Goal: Use online tool/utility: Utilize a website feature to perform a specific function

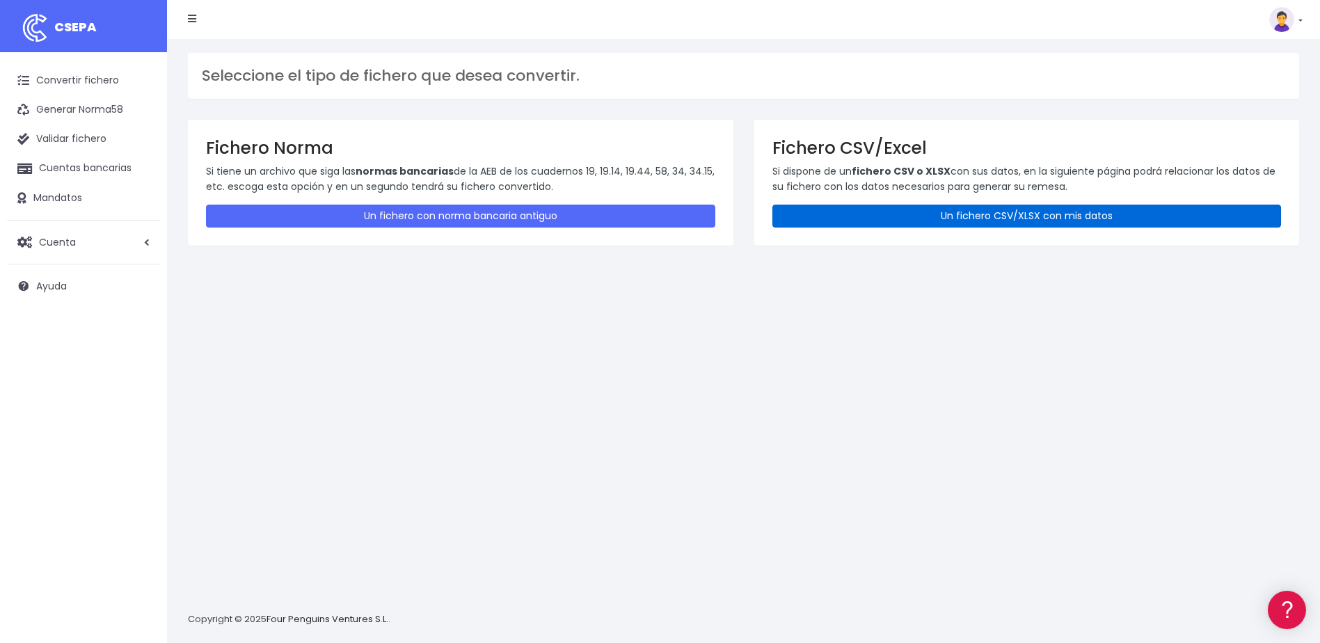
click at [988, 214] on link "Un fichero CSV/XLSX con mis datos" at bounding box center [1026, 216] width 509 height 23
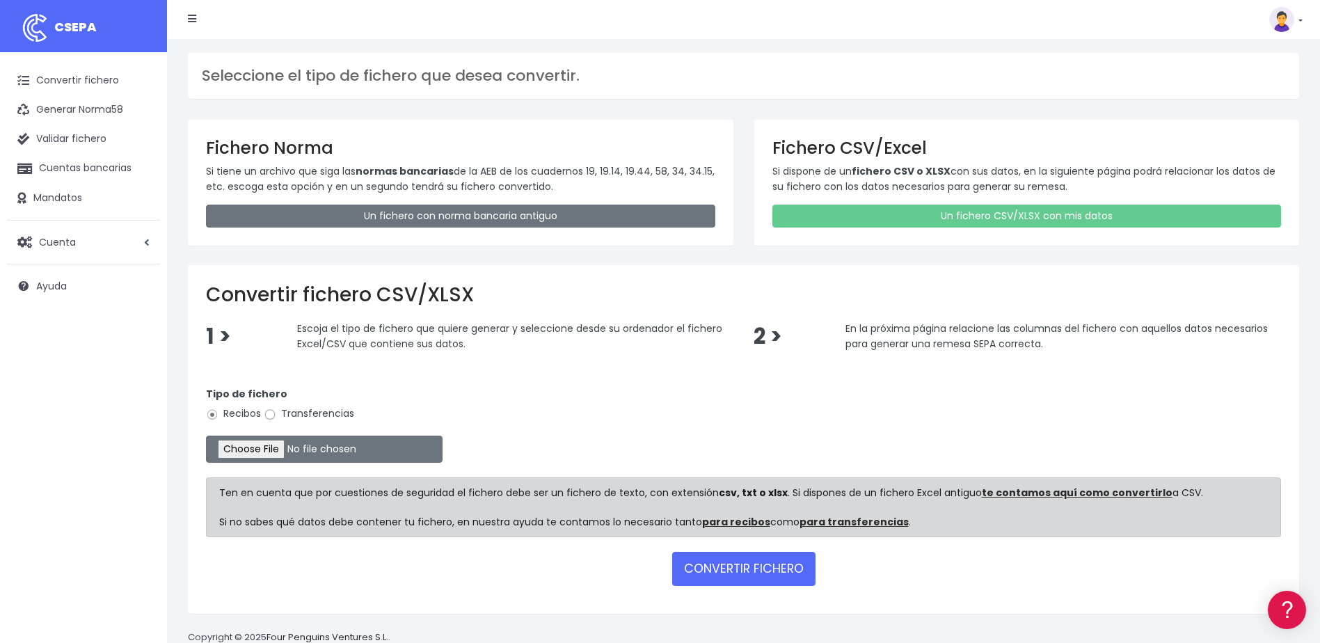
click at [271, 411] on input "Transferencias" at bounding box center [270, 414] width 13 height 13
radio input "true"
click at [271, 447] on input "file" at bounding box center [324, 449] width 237 height 27
type input "C:\fakepath\Transferencia manual SEPA - 0534 - 1.188,48 EUR.csv"
click at [767, 573] on button "CONVERTIR FICHERO" at bounding box center [743, 568] width 143 height 33
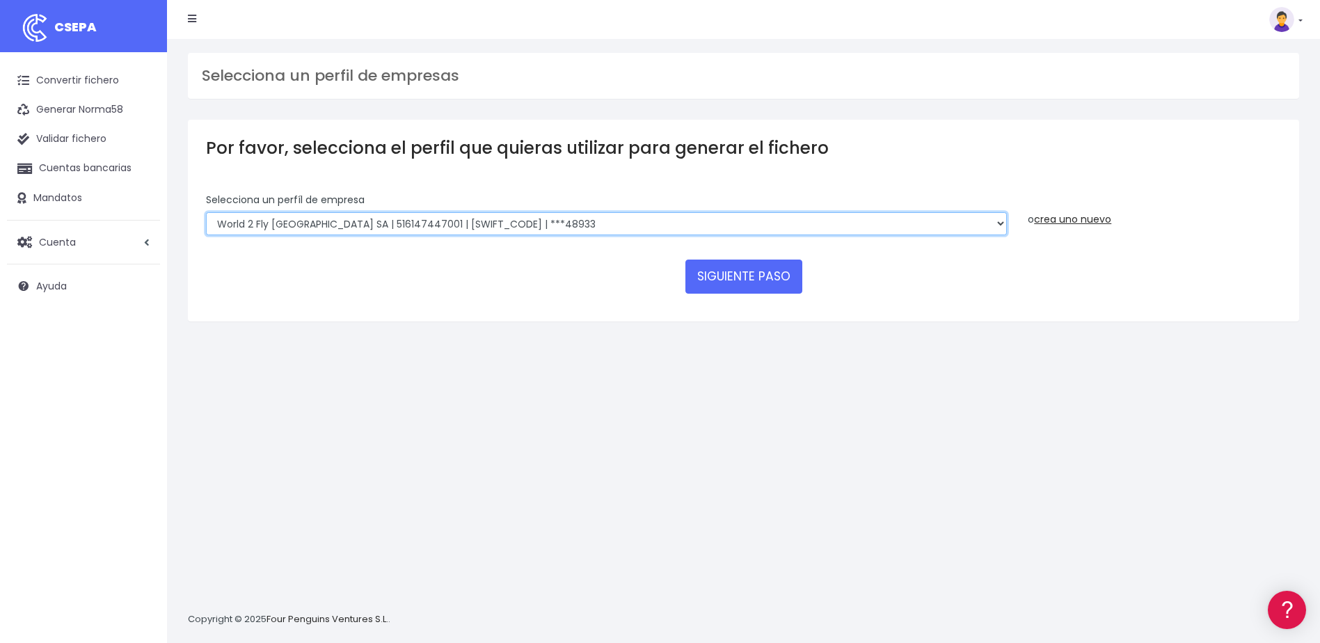
click at [453, 230] on select "World 2 Meet SLU | B62880992001 | BSABESBBXXX | ***97721 WORLD2MEET,S.L.U | B62…" at bounding box center [606, 224] width 801 height 24
select select "563"
click at [206, 212] on select "World 2 Meet SLU | B62880992001 | BSABESBBXXX | ***97721 WORLD2MEET,S.L.U | B62…" at bounding box center [606, 224] width 801 height 24
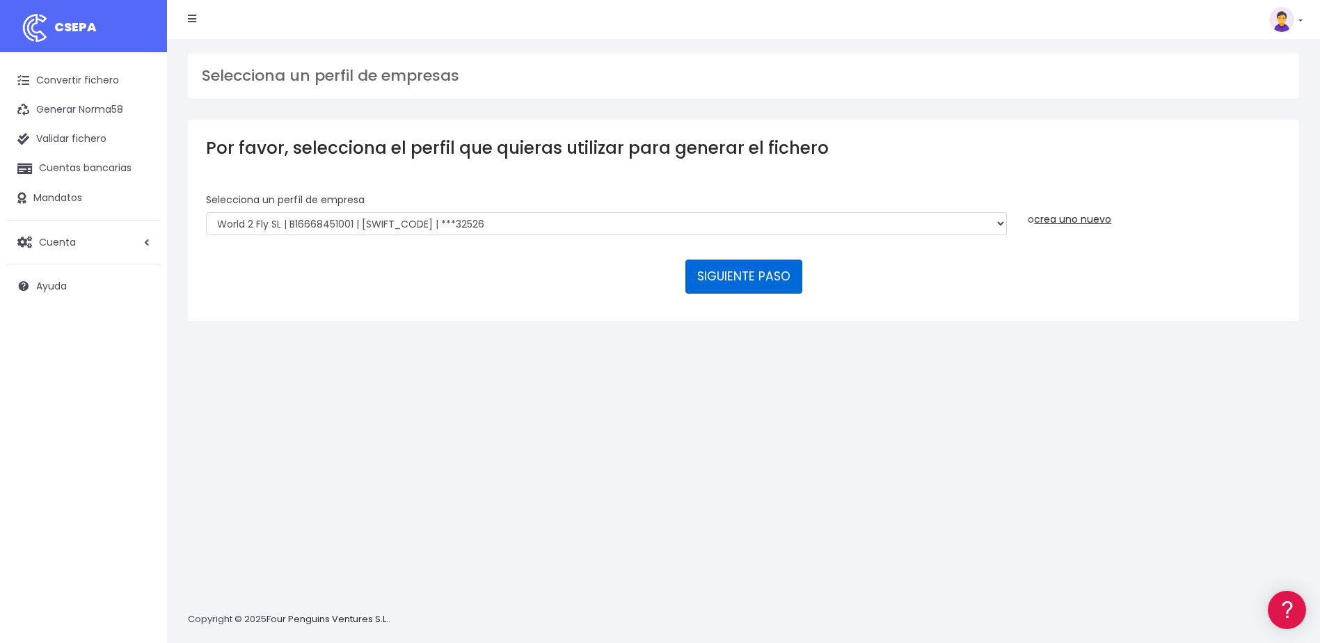
click at [728, 278] on button "SIGUIENTE PASO" at bounding box center [743, 276] width 117 height 33
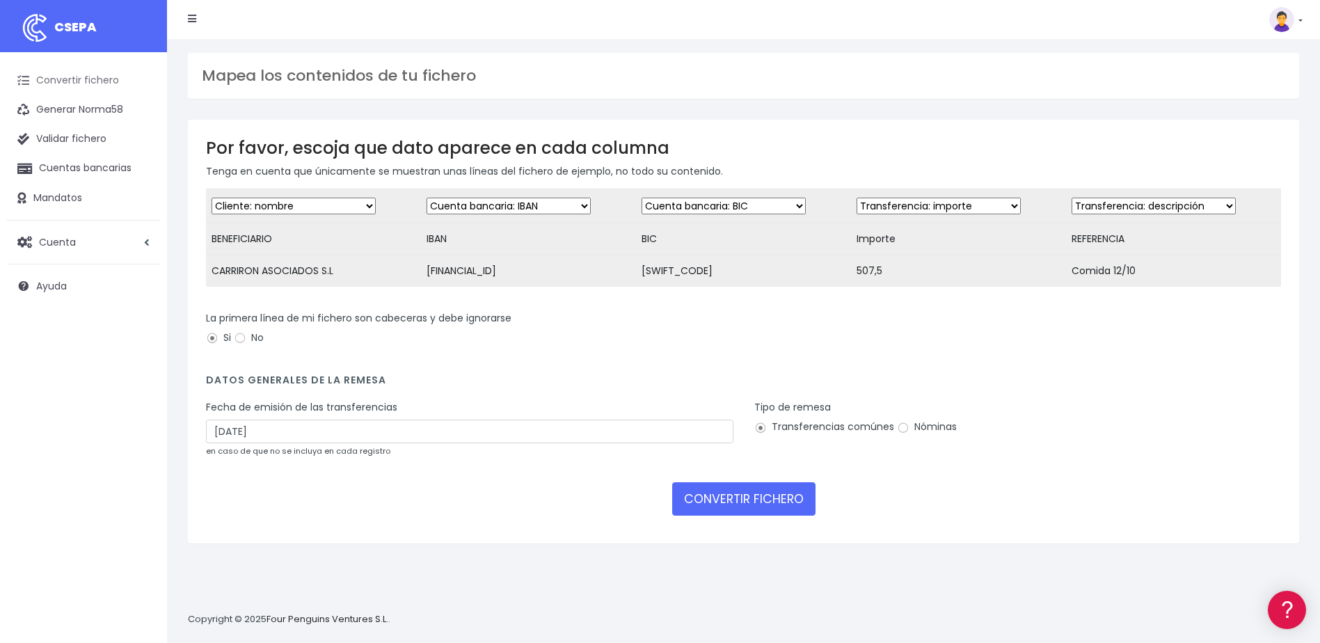
click at [101, 81] on link "Convertir fichero" at bounding box center [83, 80] width 153 height 29
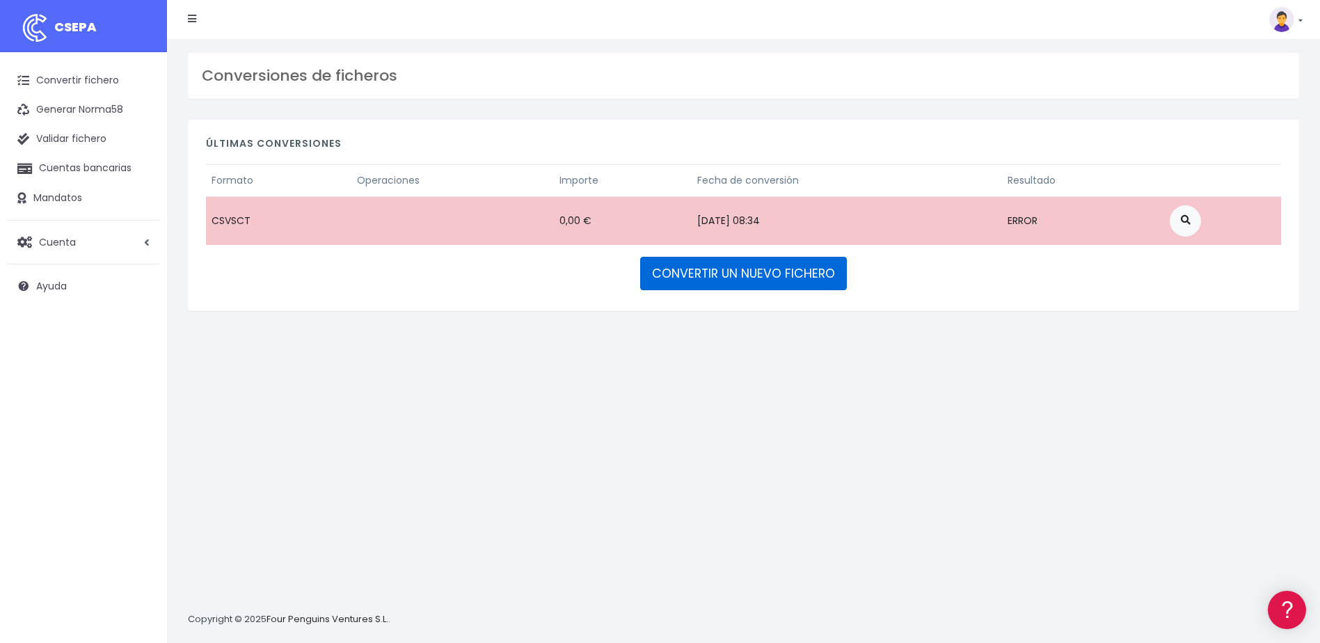
click at [831, 266] on link "CONVERTIR UN NUEVO FICHERO" at bounding box center [743, 273] width 207 height 33
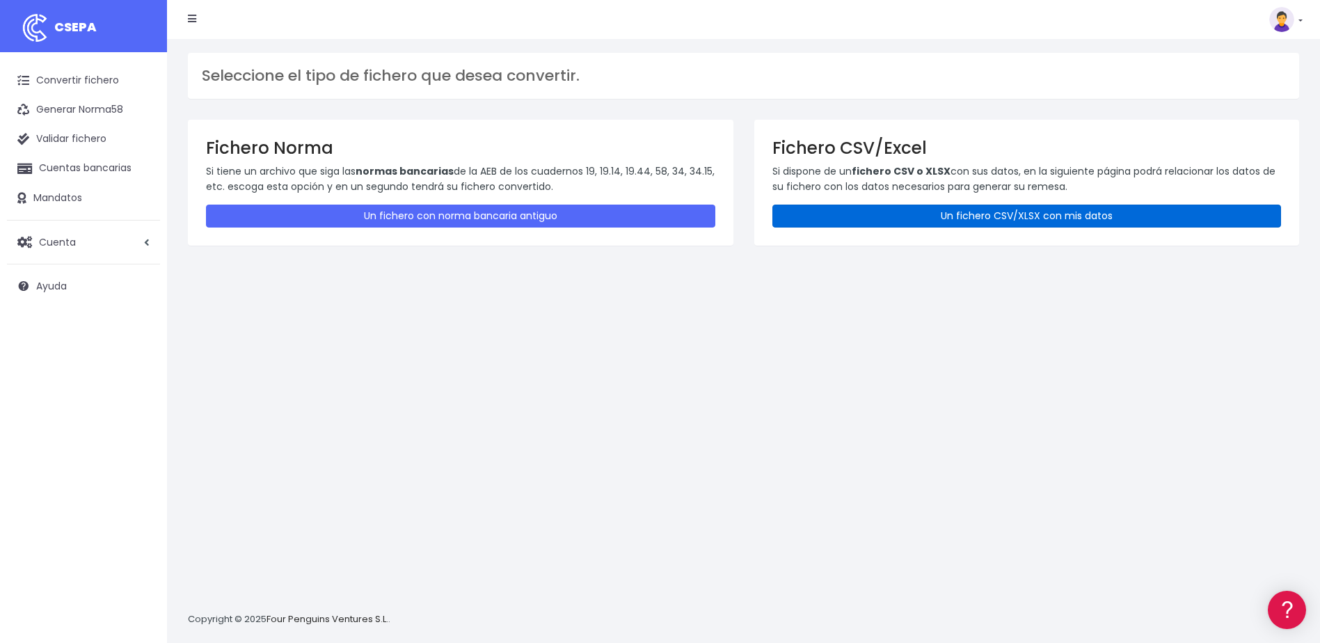
click at [863, 214] on link "Un fichero CSV/XLSX con mis datos" at bounding box center [1026, 216] width 509 height 23
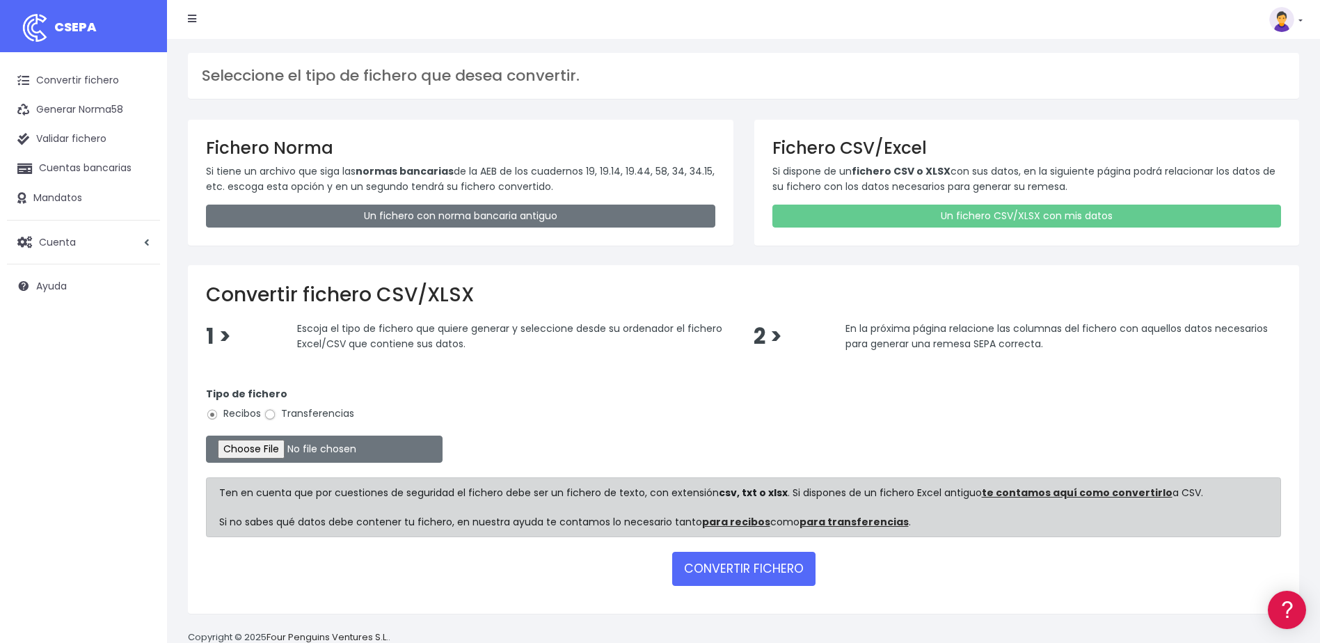
click at [272, 414] on input "Transferencias" at bounding box center [270, 414] width 13 height 13
radio input "true"
click at [271, 447] on input "file" at bounding box center [324, 449] width 237 height 27
type input "C:\fakepath\Transferencia manual SEPA - 0534 - 1.188,48 EUR.csv"
click at [722, 574] on button "CONVERTIR FICHERO" at bounding box center [743, 568] width 143 height 33
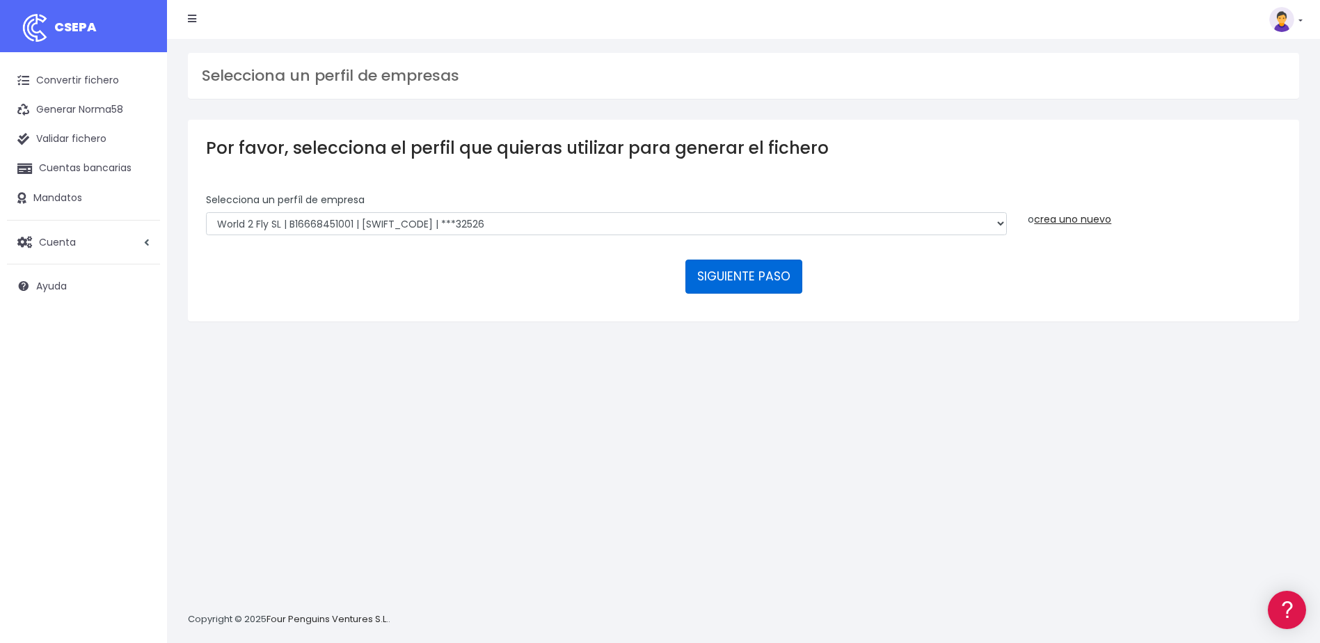
click at [735, 278] on button "SIGUIENTE PASO" at bounding box center [743, 276] width 117 height 33
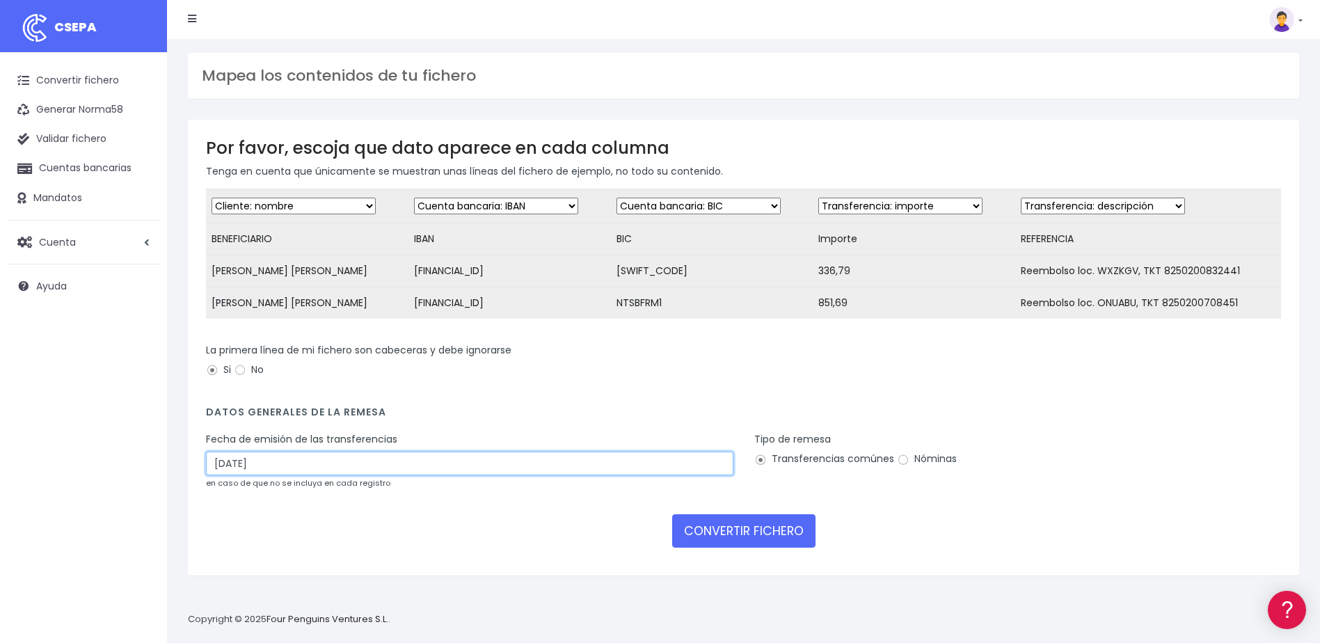
click at [683, 475] on input "[DATE]" at bounding box center [469, 464] width 527 height 24
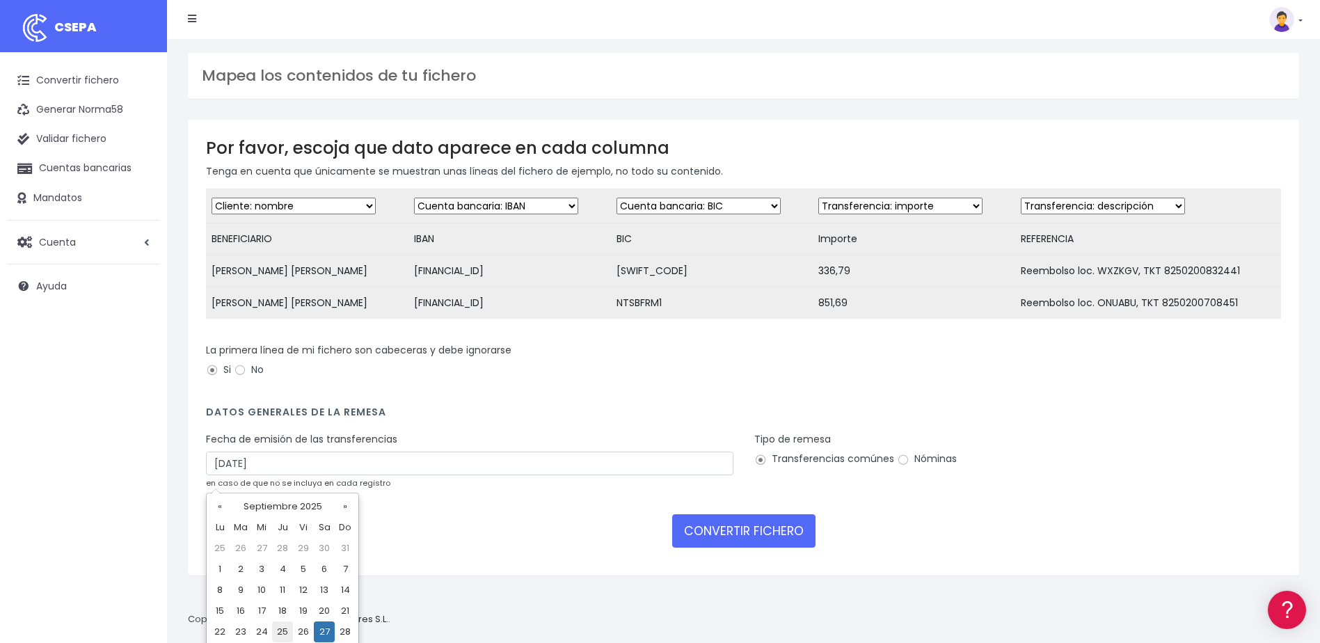
click at [282, 627] on td "25" at bounding box center [282, 631] width 21 height 21
type input "[DATE]"
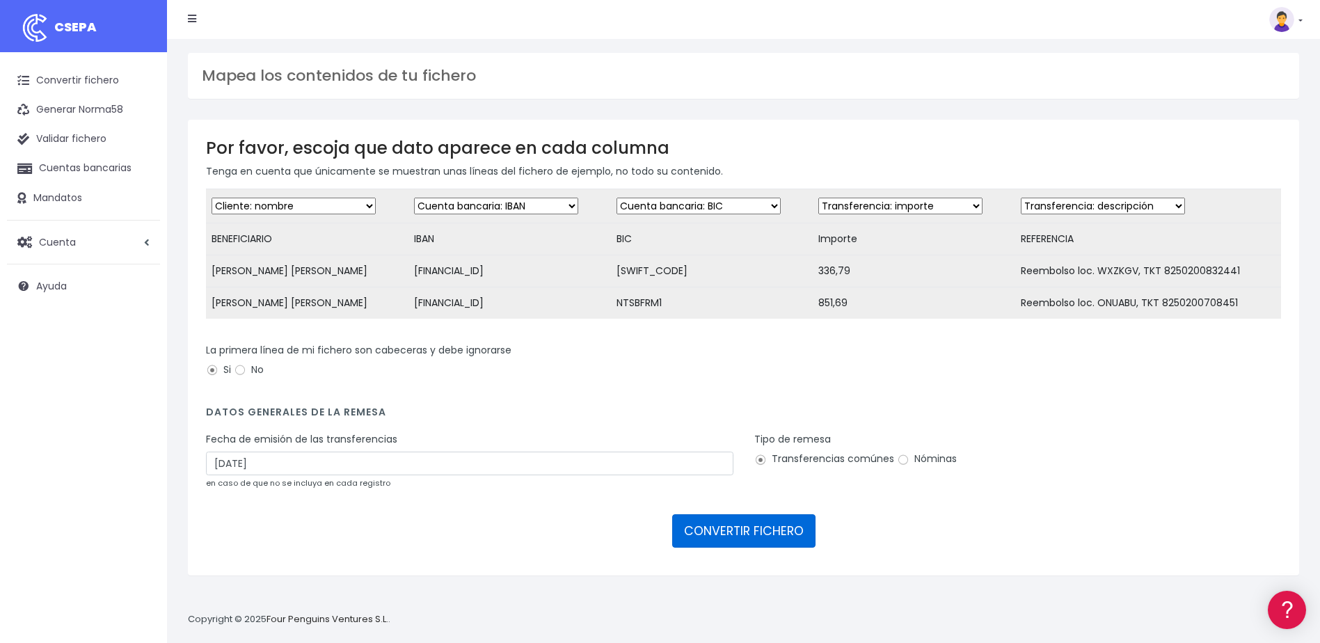
click at [756, 543] on button "CONVERTIR FICHERO" at bounding box center [743, 530] width 143 height 33
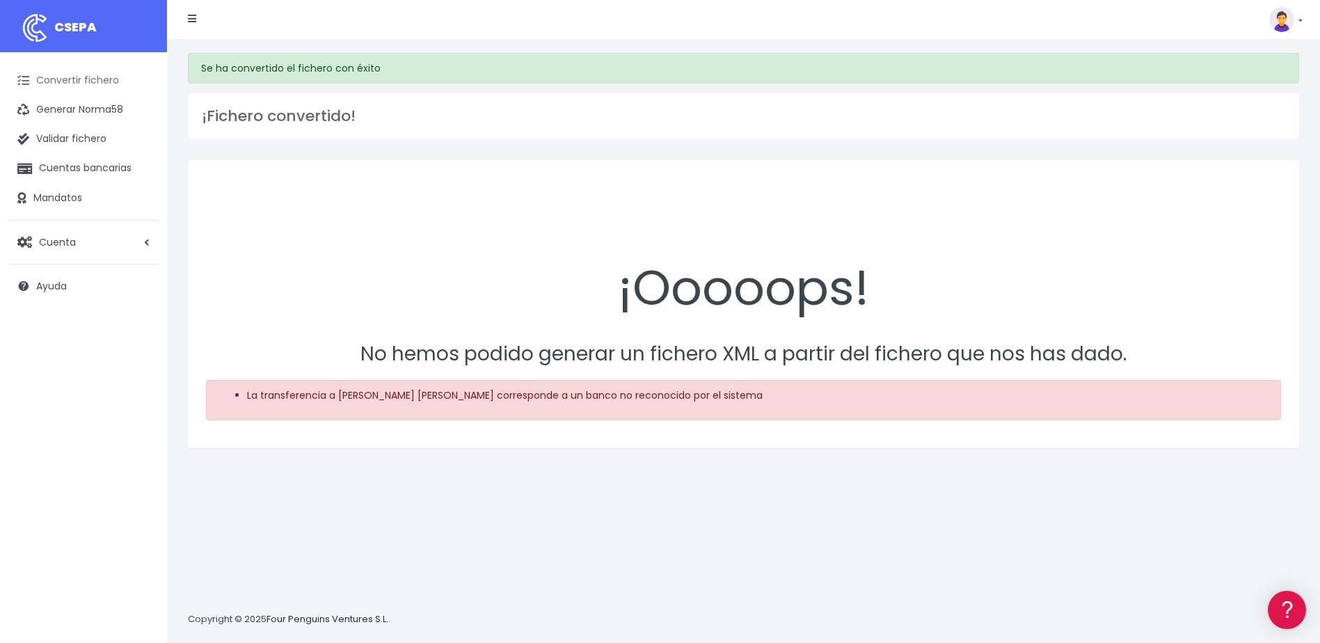
click at [99, 81] on link "Convertir fichero" at bounding box center [83, 80] width 153 height 29
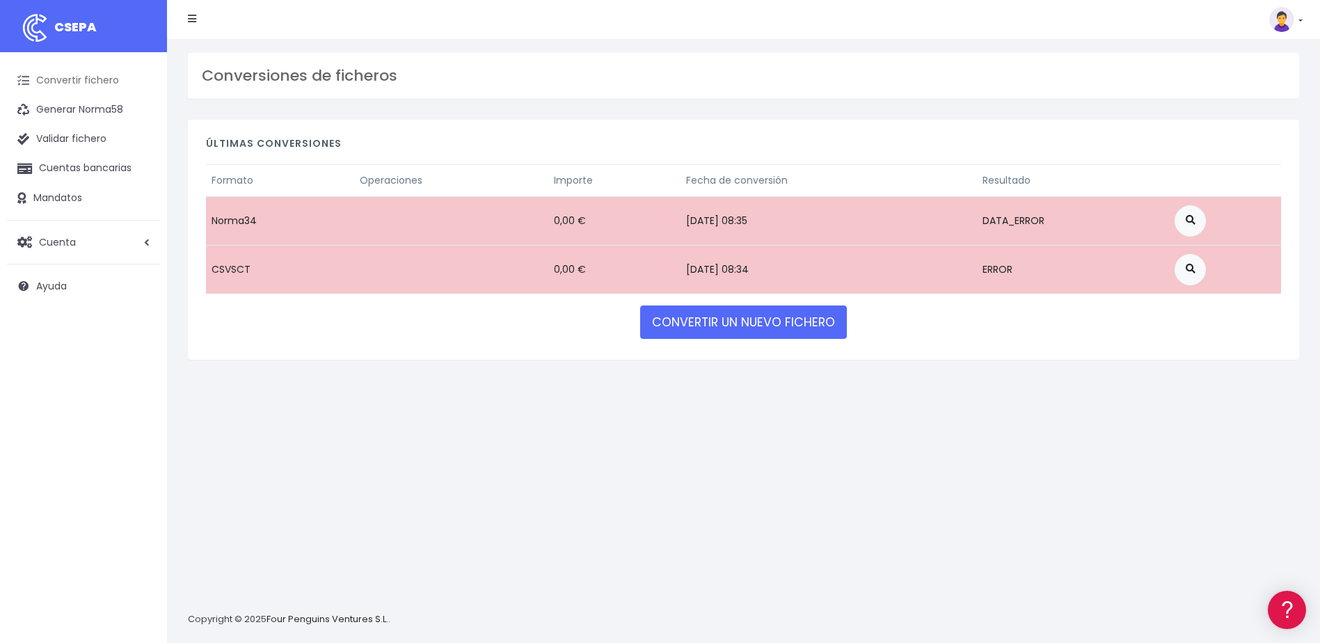
click at [62, 83] on link "Convertir fichero" at bounding box center [83, 80] width 153 height 29
click at [788, 326] on link "CONVERTIR UN NUEVO FICHERO" at bounding box center [743, 321] width 207 height 33
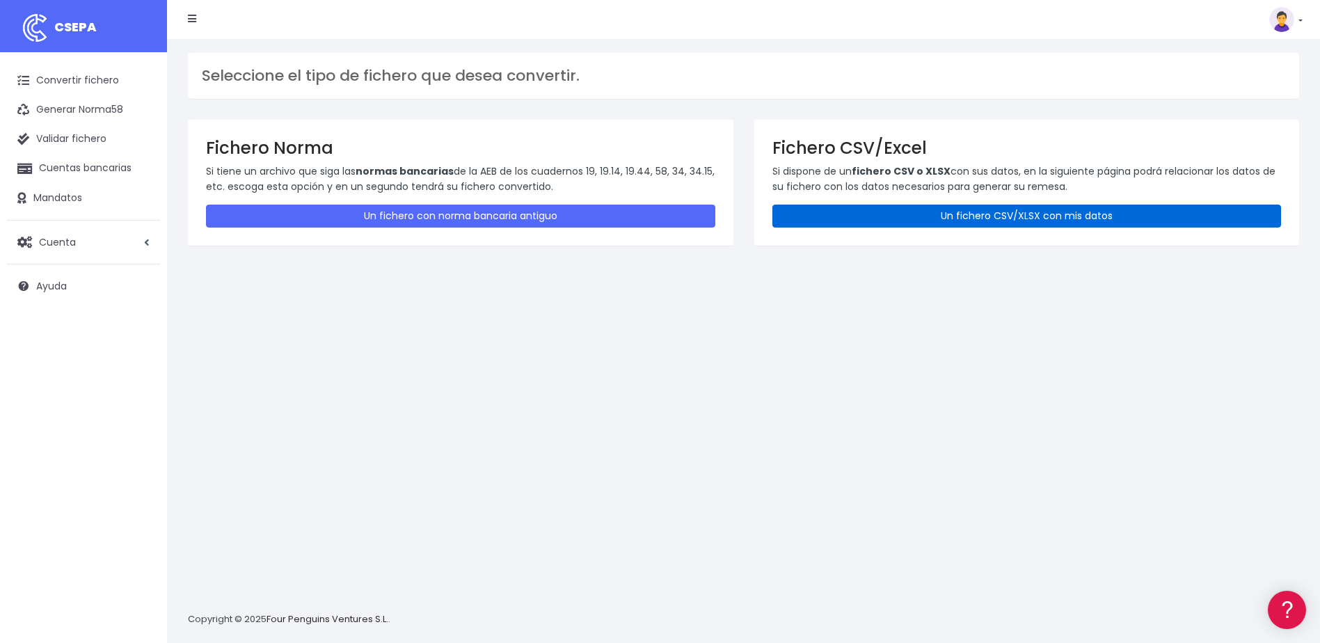
click at [895, 216] on link "Un fichero CSV/XLSX con mis datos" at bounding box center [1026, 216] width 509 height 23
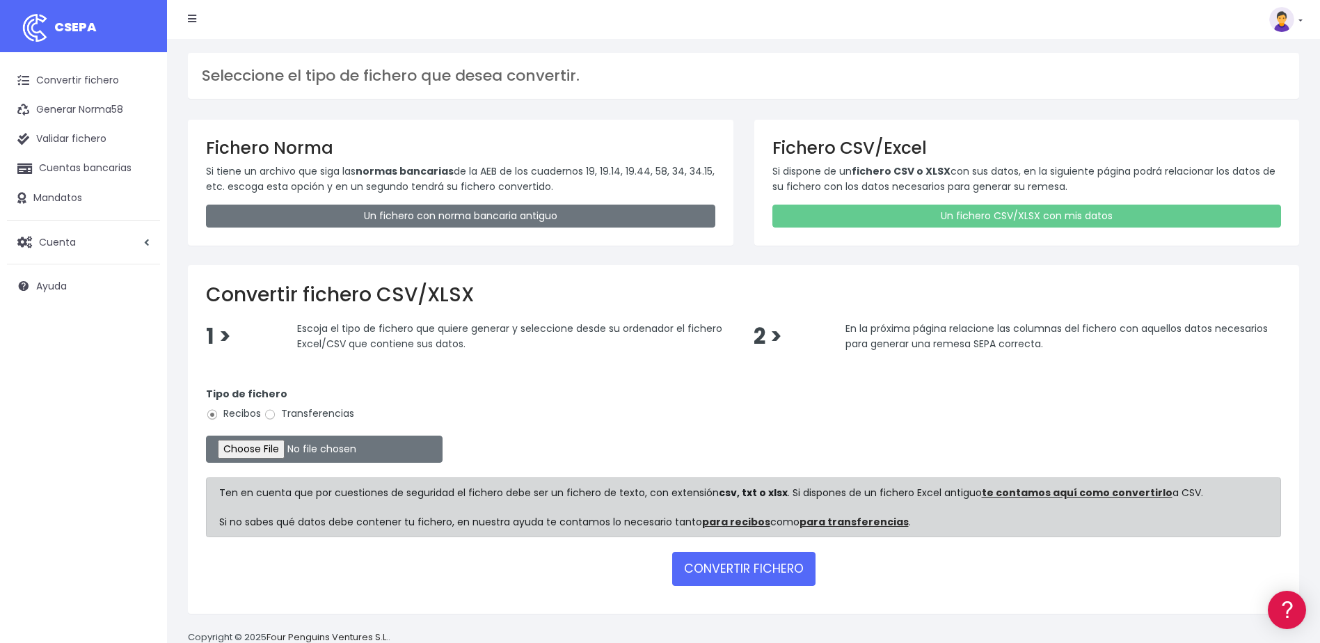
click at [278, 420] on label "Transferencias" at bounding box center [309, 413] width 90 height 15
click at [276, 420] on input "Transferencias" at bounding box center [270, 414] width 13 height 13
radio input "true"
click at [274, 449] on input "file" at bounding box center [324, 449] width 237 height 27
type input "C:\fakepath\Transferencia manual SEPA - 0534 - 1.188,48 EUR.csv"
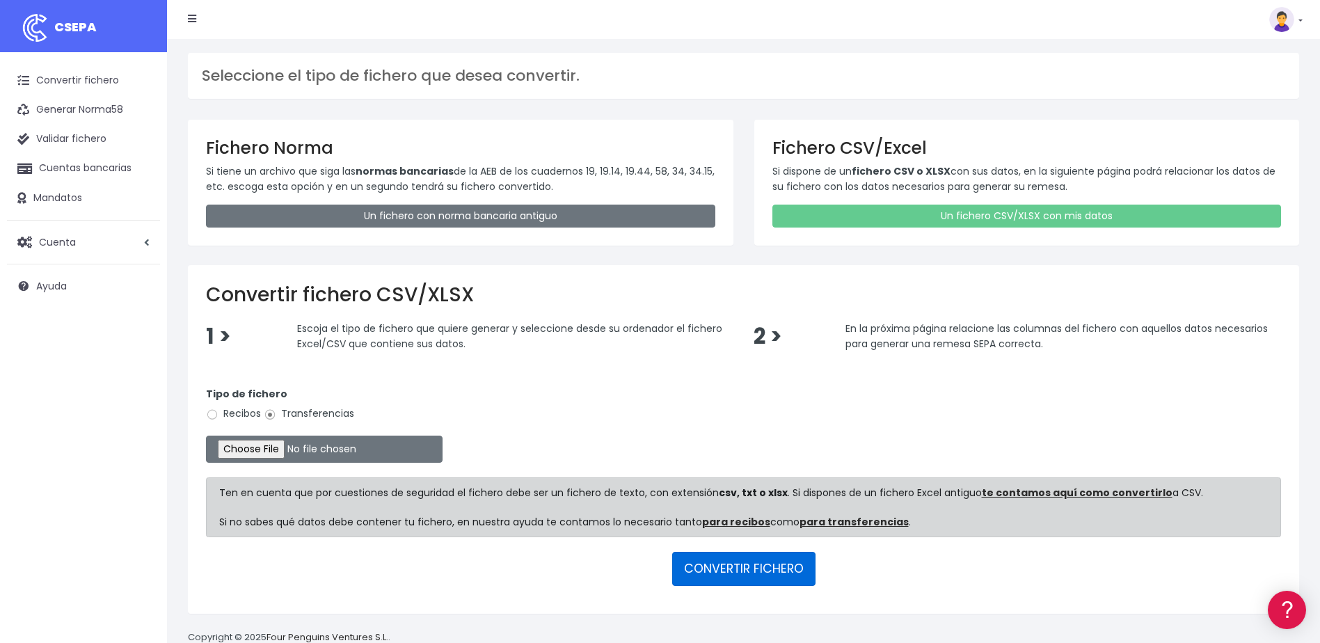
click at [720, 569] on button "CONVERTIR FICHERO" at bounding box center [743, 568] width 143 height 33
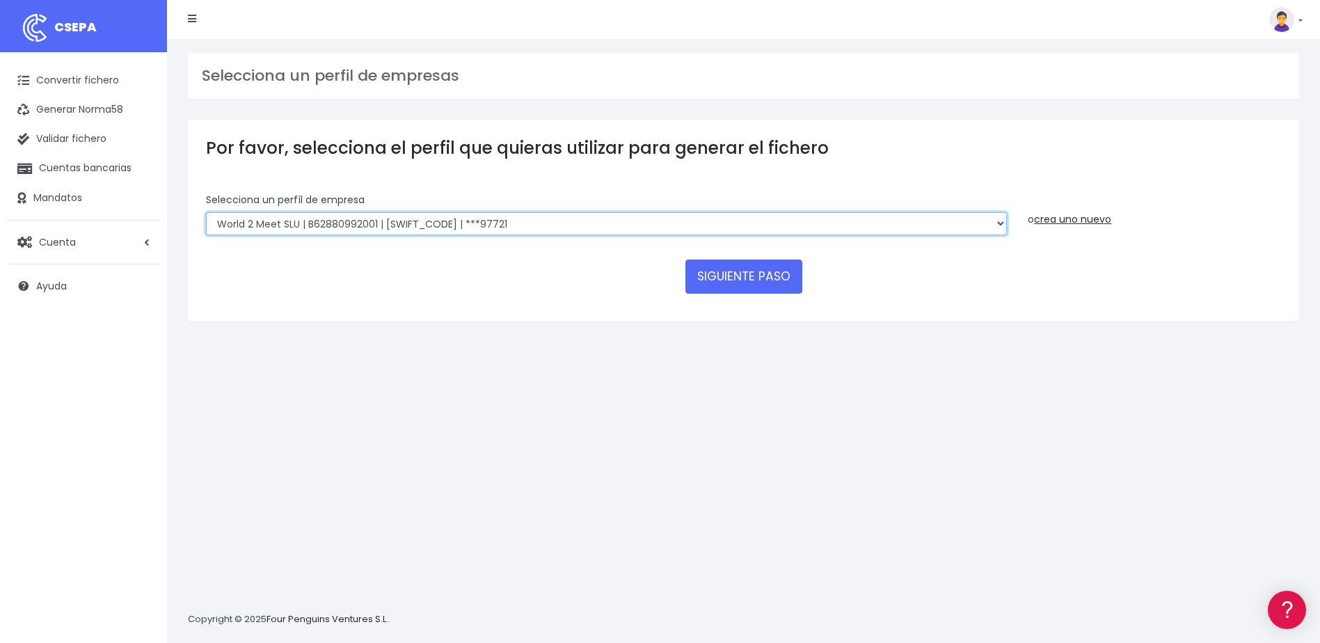
click at [547, 230] on select "World 2 Meet SLU | B62880992001 | [SWIFT_CODE] | ***97721 WORLD2MEET,S.L.U | B6…" at bounding box center [606, 224] width 801 height 24
select select "563"
click at [206, 212] on select "World 2 Meet SLU | B62880992001 | [SWIFT_CODE] | ***97721 WORLD2MEET,S.L.U | B6…" at bounding box center [606, 224] width 801 height 24
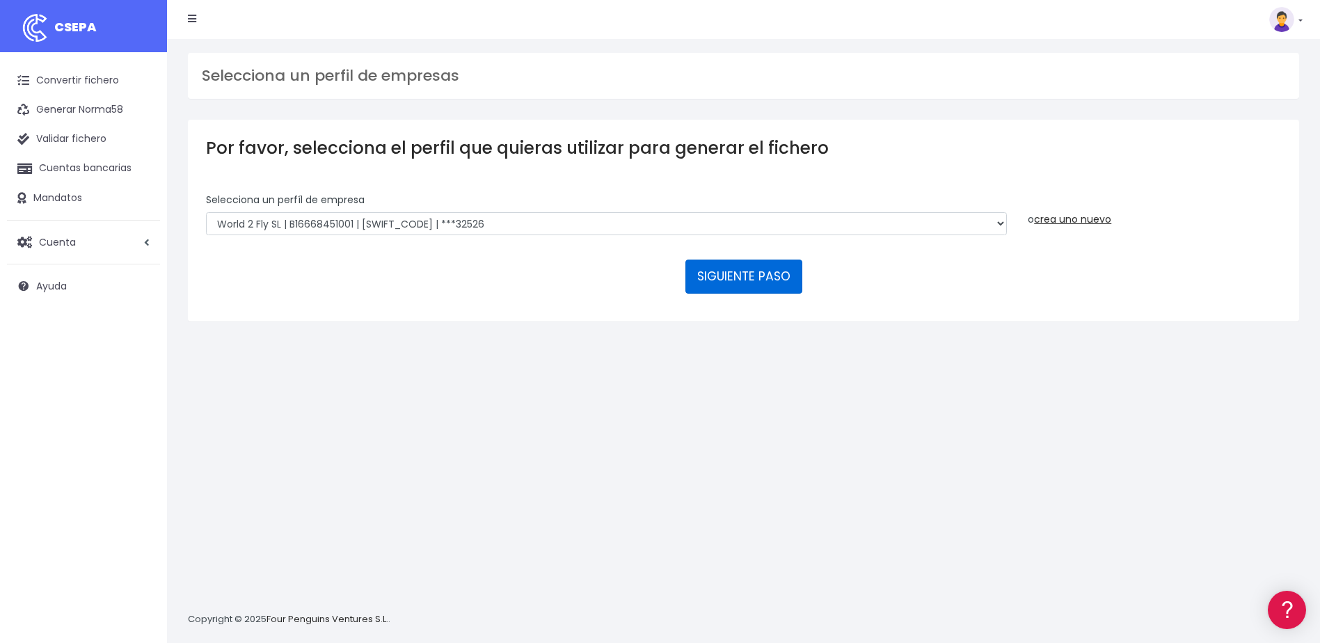
click at [730, 278] on button "SIGUIENTE PASO" at bounding box center [743, 276] width 117 height 33
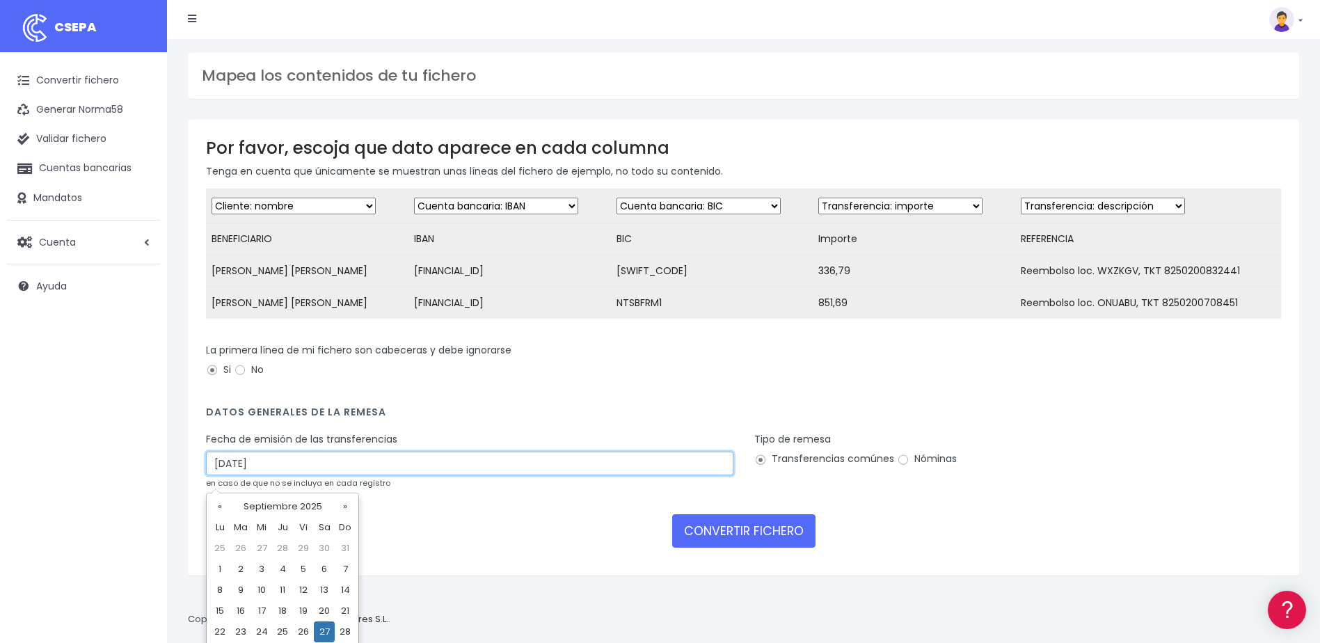
click at [621, 475] on input "27/09/2025" at bounding box center [469, 464] width 527 height 24
click at [285, 631] on td "25" at bounding box center [282, 631] width 21 height 21
type input "25/09/2025"
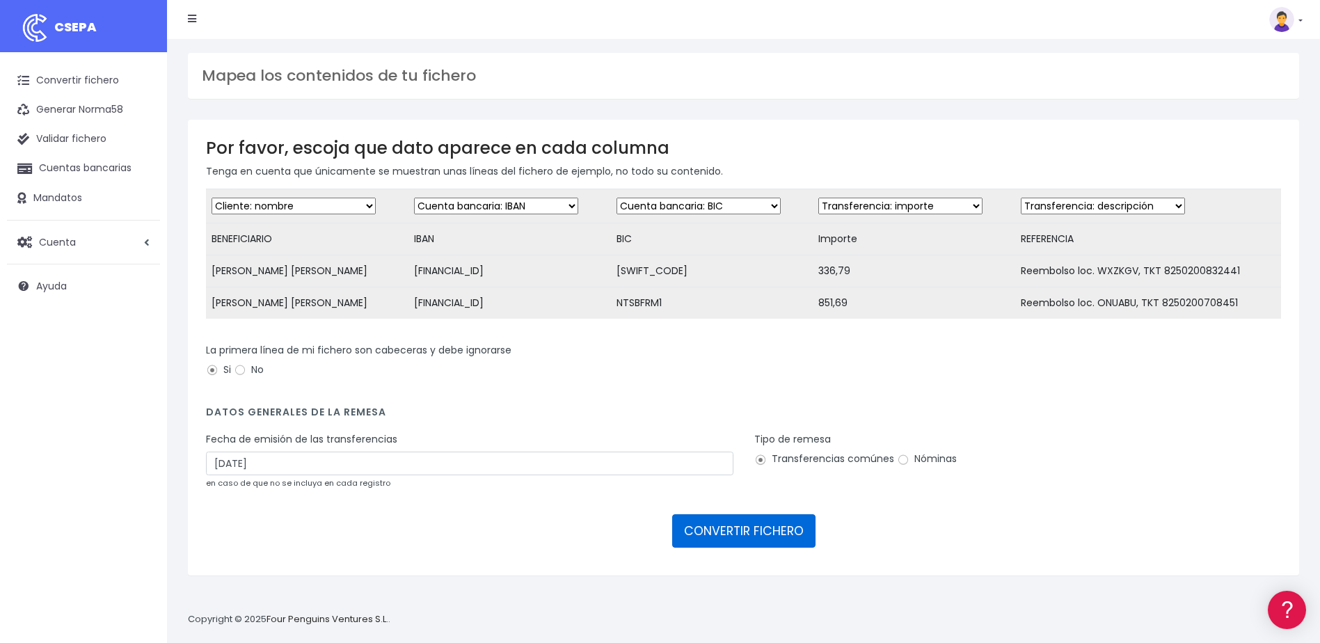
click at [697, 541] on button "CONVERTIR FICHERO" at bounding box center [743, 530] width 143 height 33
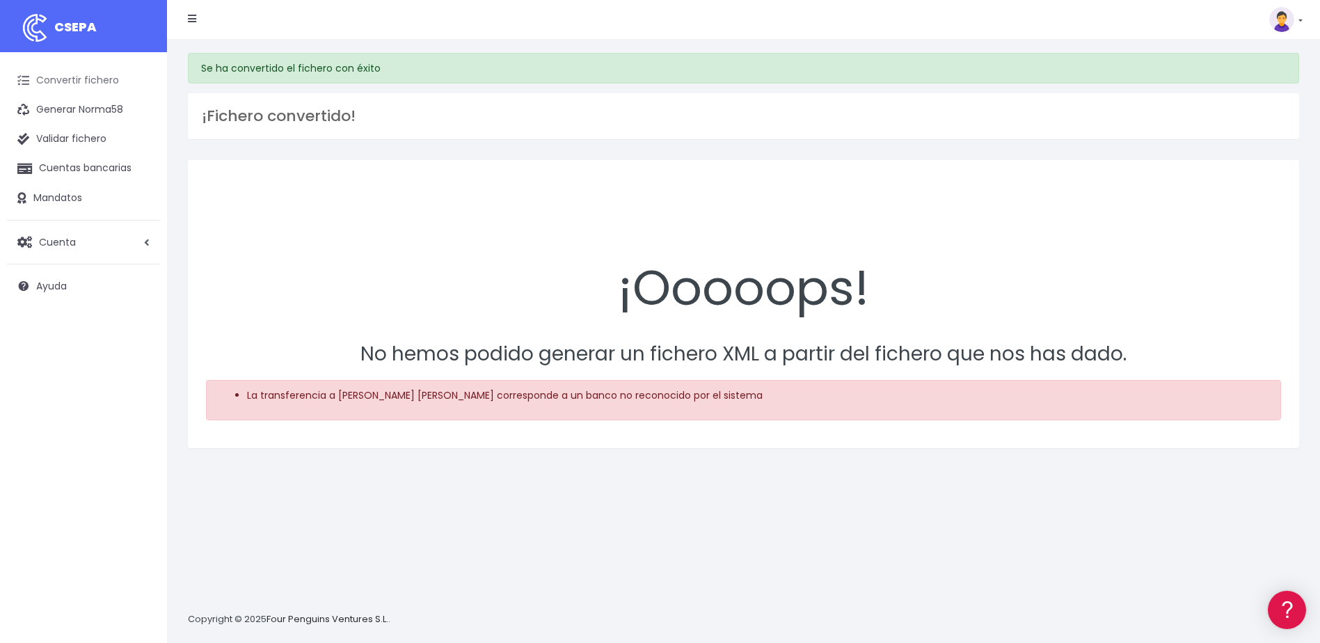
click at [91, 84] on link "Convertir fichero" at bounding box center [83, 80] width 153 height 29
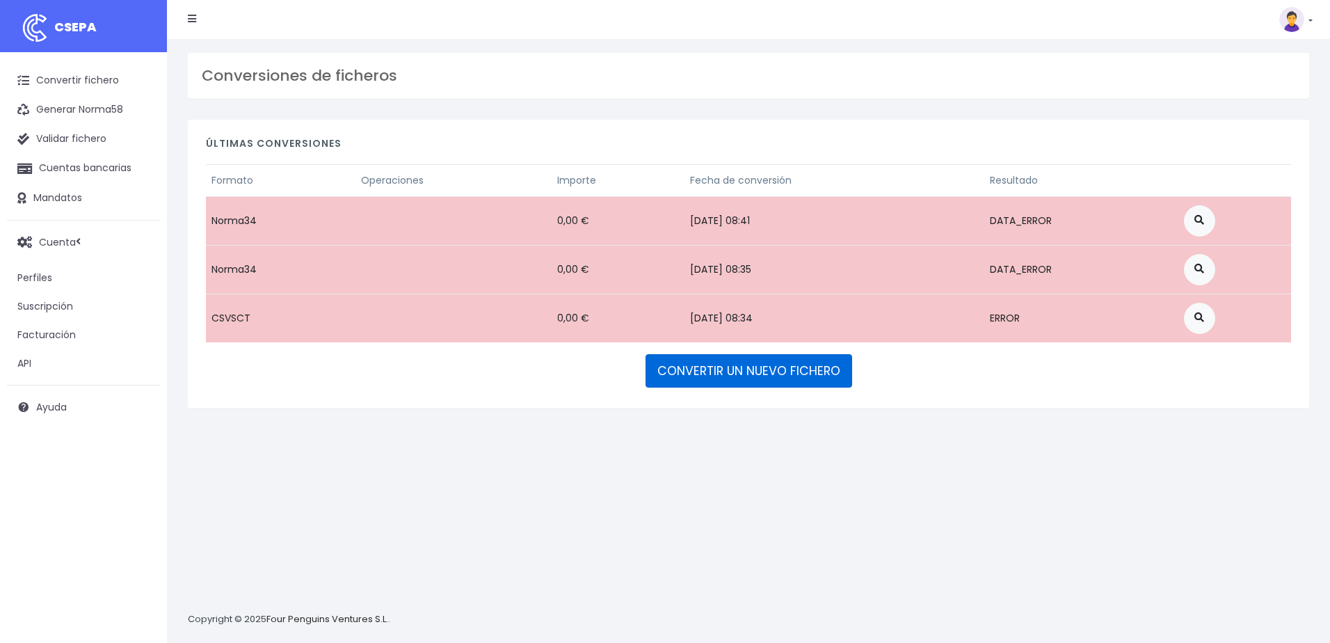
click at [779, 376] on link "CONVERTIR UN NUEVO FICHERO" at bounding box center [749, 370] width 207 height 33
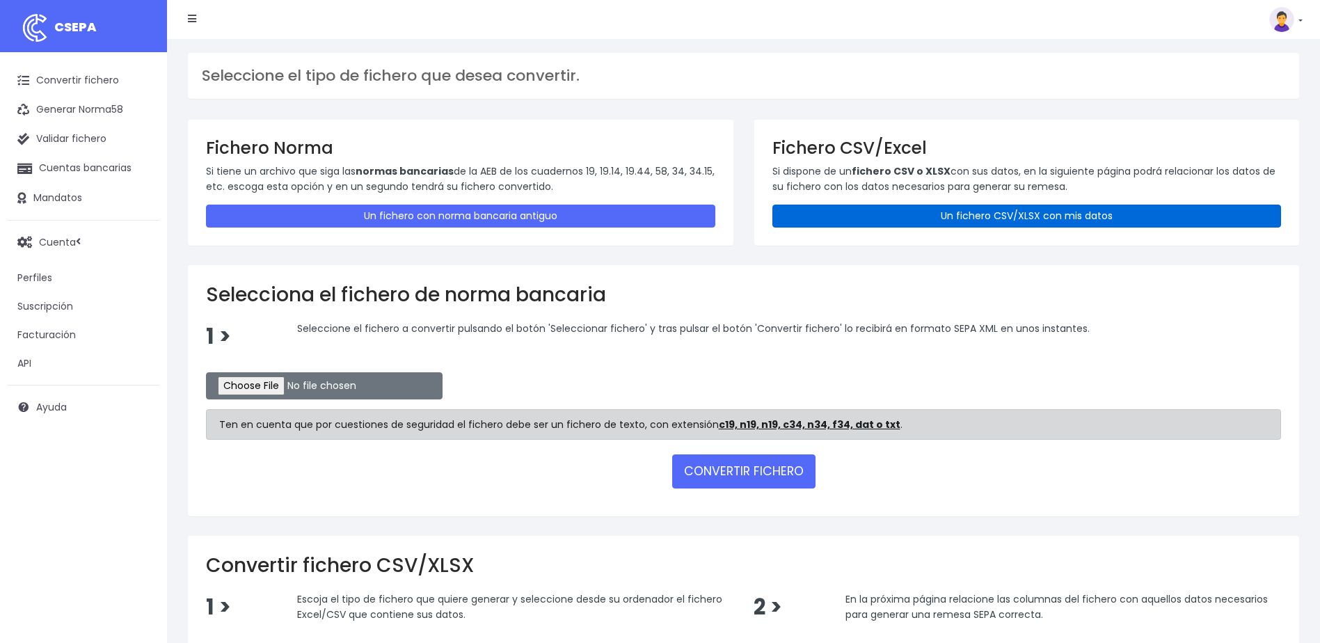
click at [911, 214] on link "Un fichero CSV/XLSX con mis datos" at bounding box center [1026, 216] width 509 height 23
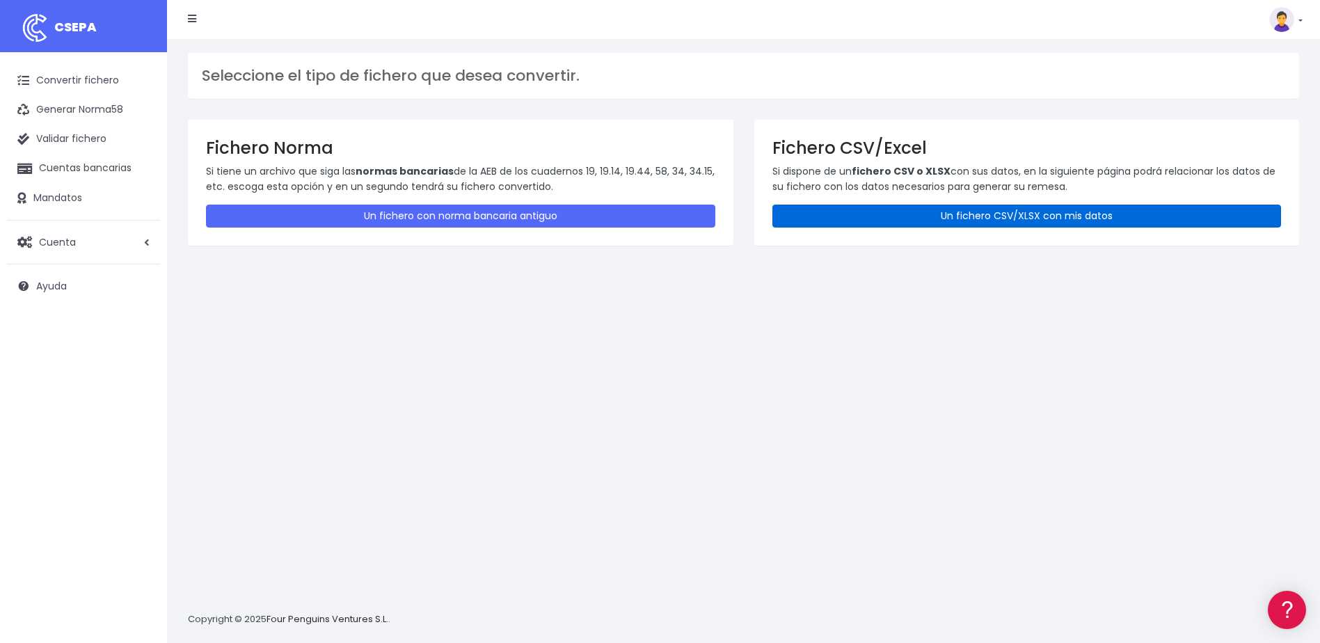
click at [911, 214] on link "Un fichero CSV/XLSX con mis datos" at bounding box center [1026, 216] width 509 height 23
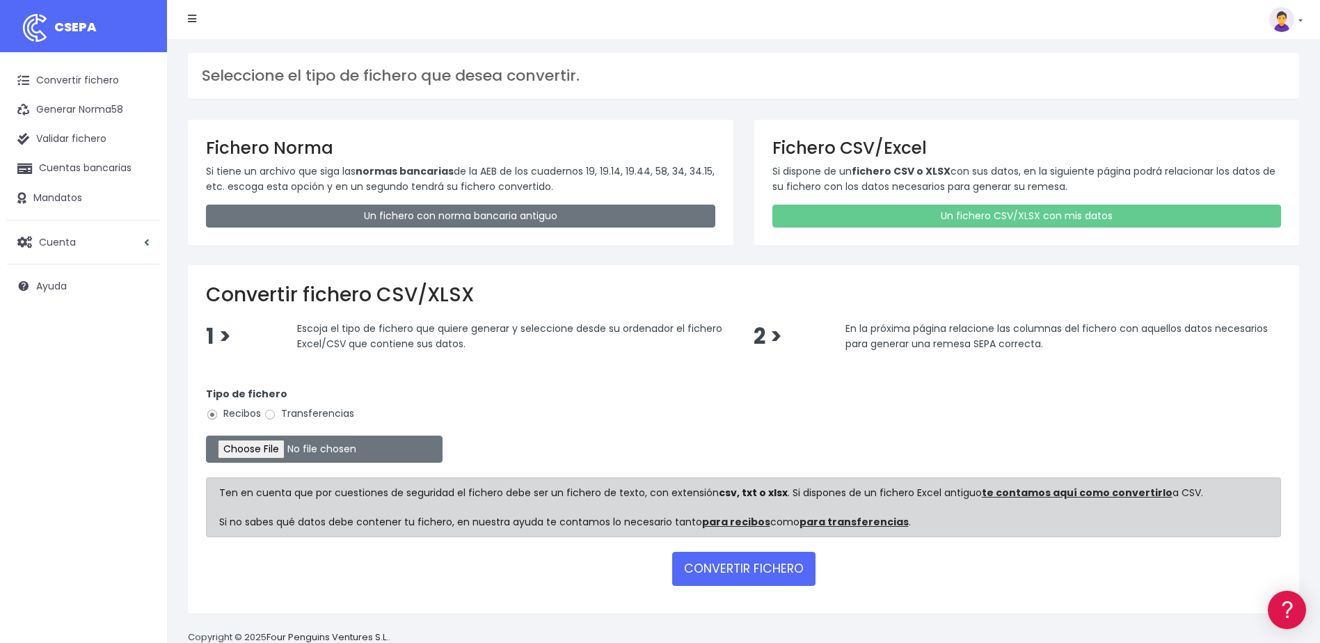
click at [281, 412] on label "Transferencias" at bounding box center [309, 413] width 90 height 15
click at [276, 412] on input "Transferencias" at bounding box center [270, 414] width 13 height 13
radio input "true"
click at [272, 446] on input "file" at bounding box center [324, 449] width 237 height 27
type input "C:\fakepath\Transferencia manual SEPA - 0534 - 336,79 EUR.csv"
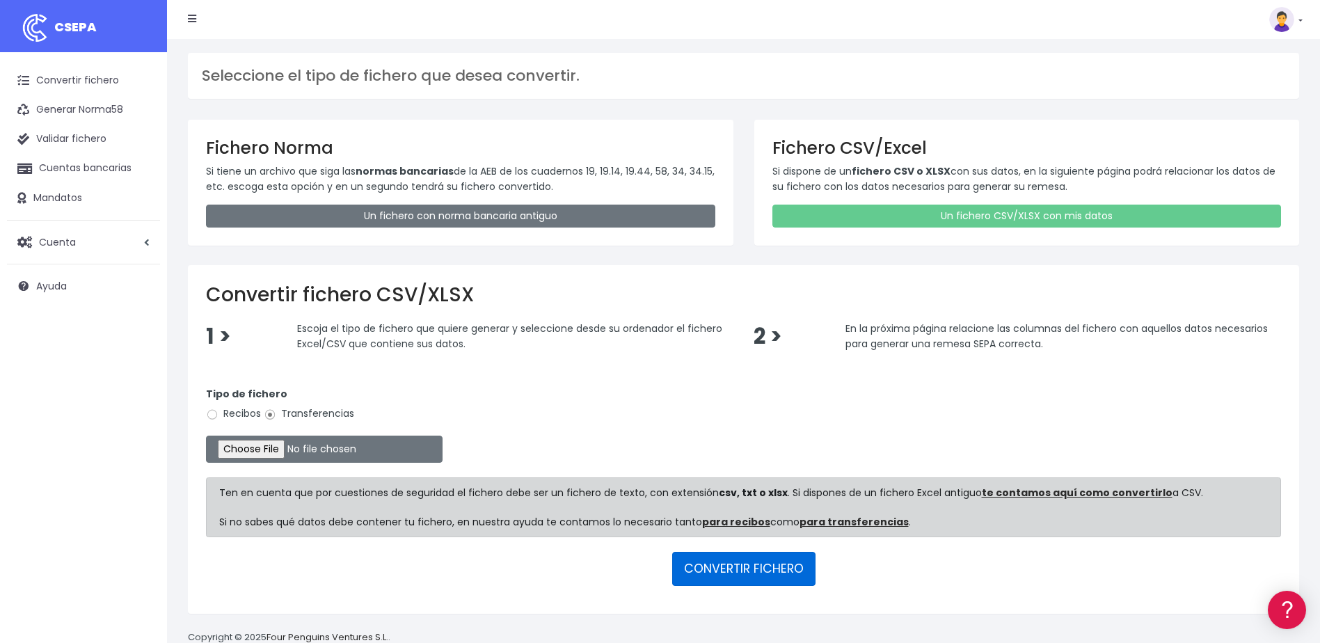
click at [740, 575] on button "CONVERTIR FICHERO" at bounding box center [743, 568] width 143 height 33
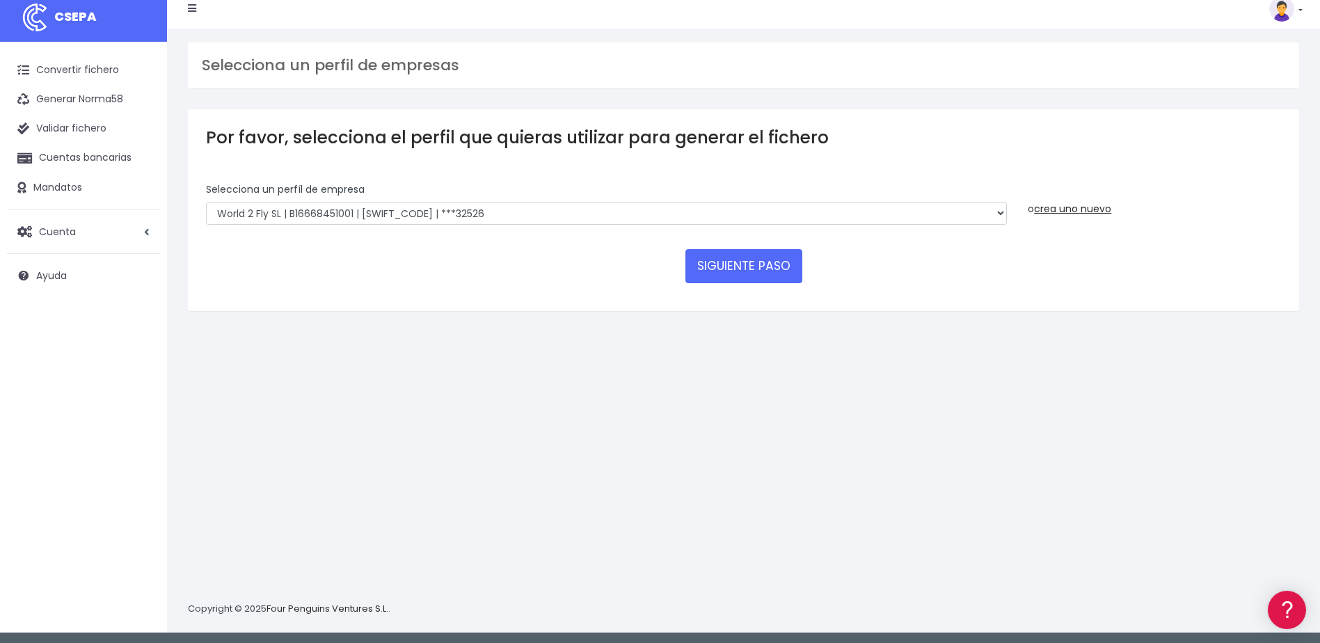
scroll to position [13, 0]
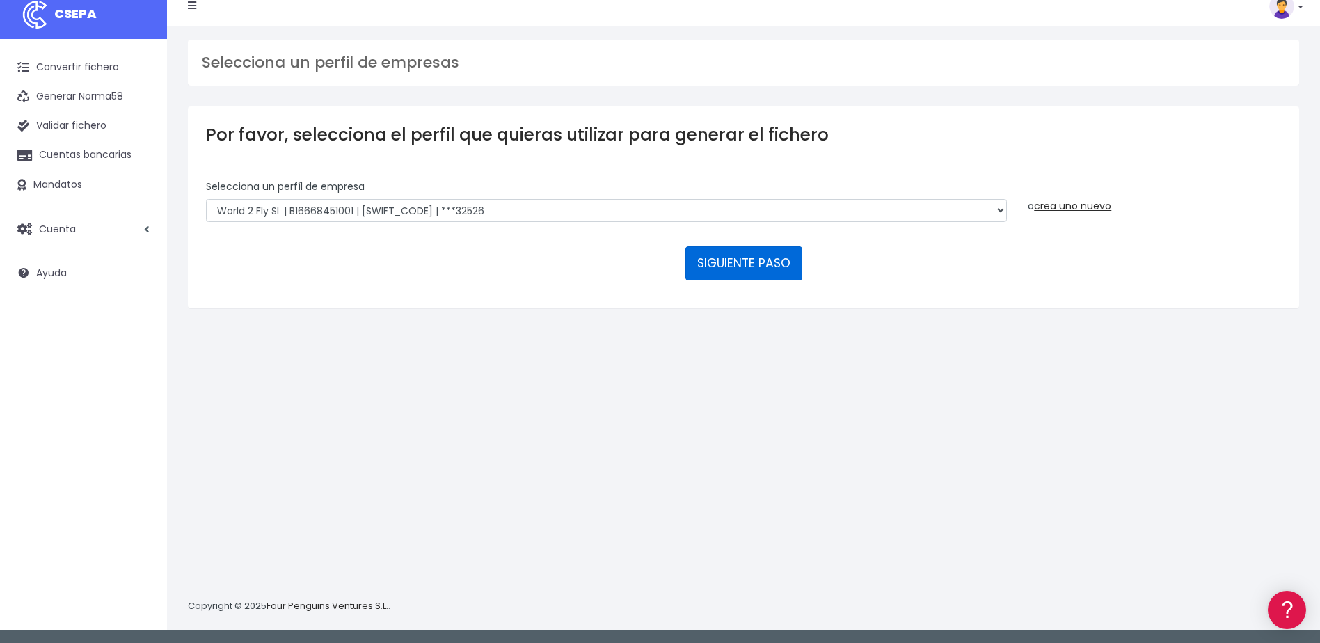
click at [717, 257] on button "SIGUIENTE PASO" at bounding box center [743, 262] width 117 height 33
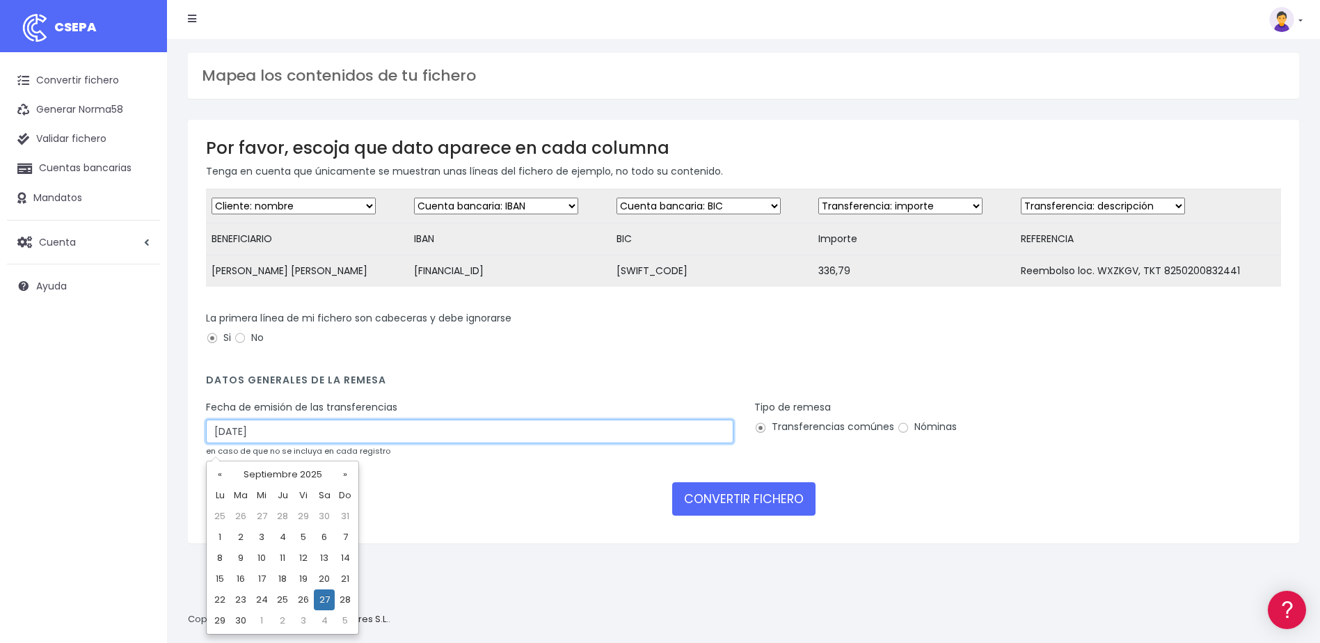
click at [281, 443] on input "[DATE]" at bounding box center [469, 432] width 527 height 24
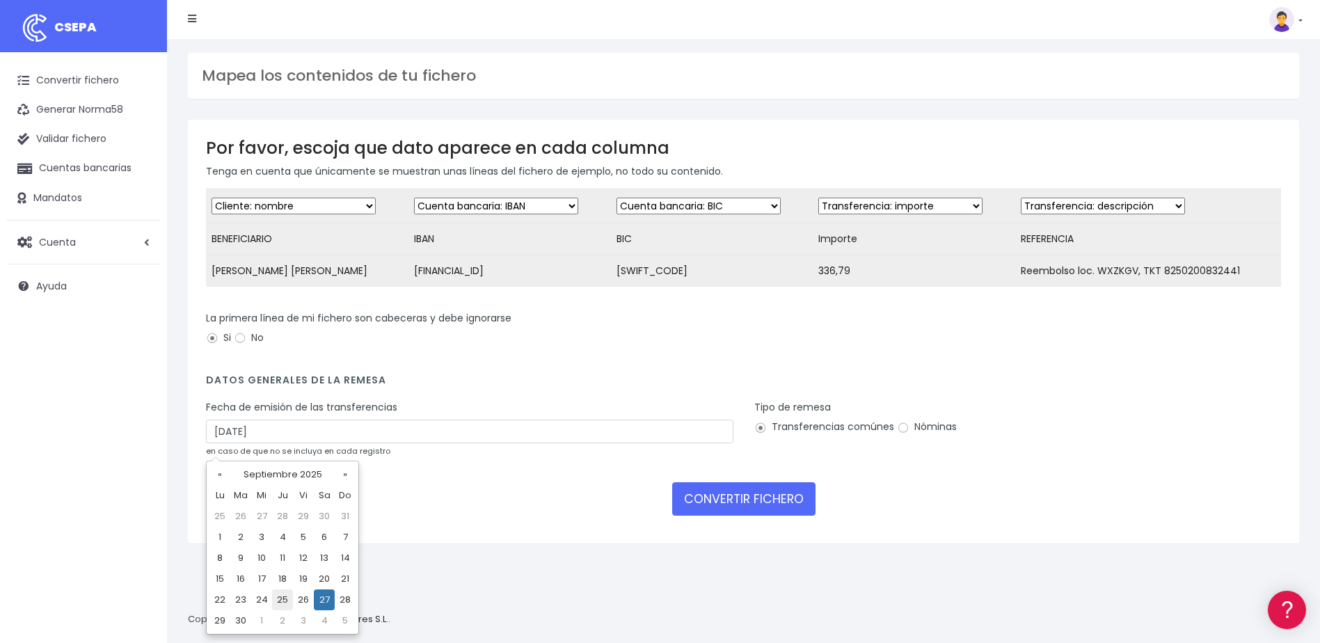
click at [282, 596] on td "25" at bounding box center [282, 599] width 21 height 21
type input "[DATE]"
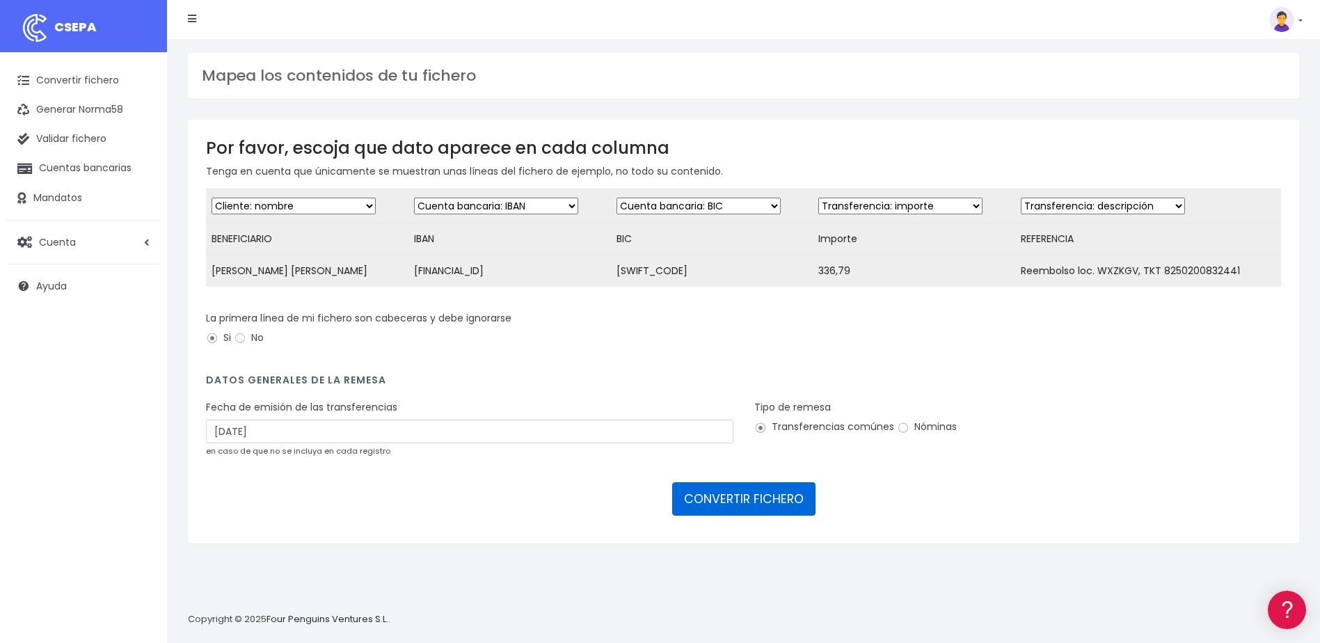
click at [742, 502] on button "CONVERTIR FICHERO" at bounding box center [743, 498] width 143 height 33
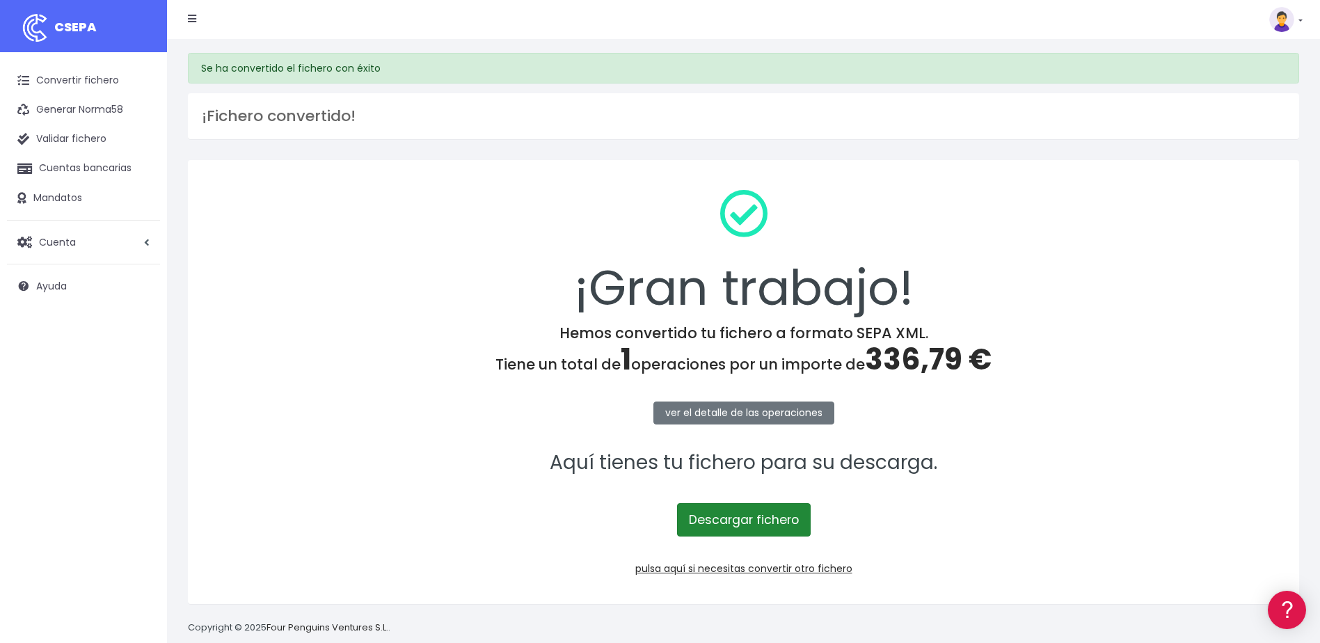
click at [738, 518] on link "Descargar fichero" at bounding box center [744, 519] width 134 height 33
